Goal: Find specific page/section: Find specific page/section

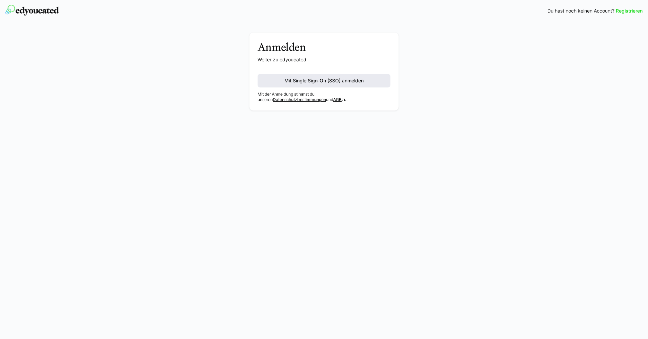
click at [292, 78] on span "Mit Single Sign-On (SSO) anmelden" at bounding box center [323, 80] width 81 height 7
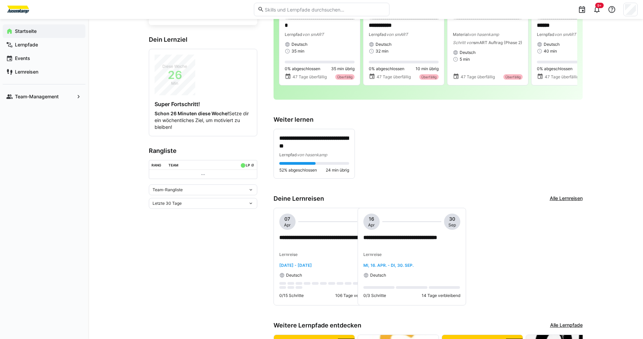
scroll to position [65, 0]
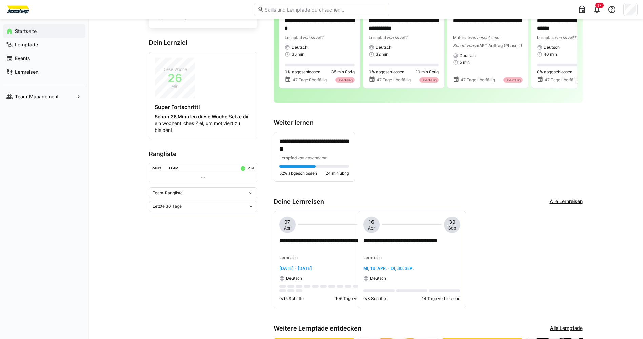
click at [250, 194] on eds-icon at bounding box center [250, 192] width 5 height 5
click at [186, 206] on div "Team-Rangliste" at bounding box center [203, 206] width 100 height 5
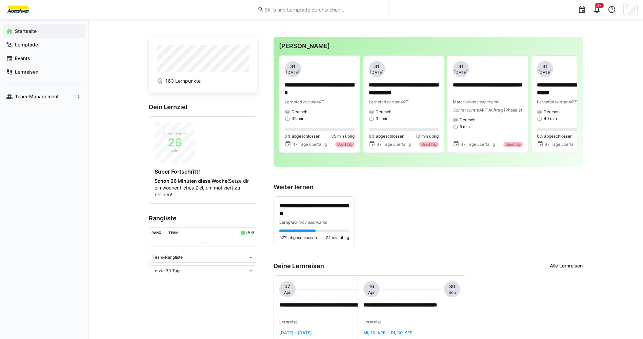
scroll to position [0, 0]
